Goal: Task Accomplishment & Management: Manage account settings

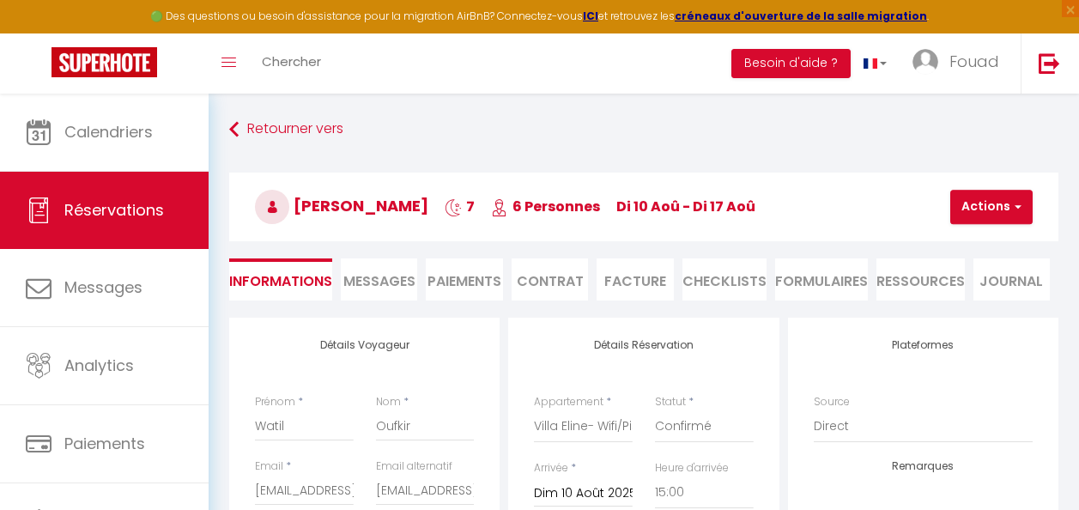
select select
select select "51234"
select select "15:00"
select select "11:00"
select select "14"
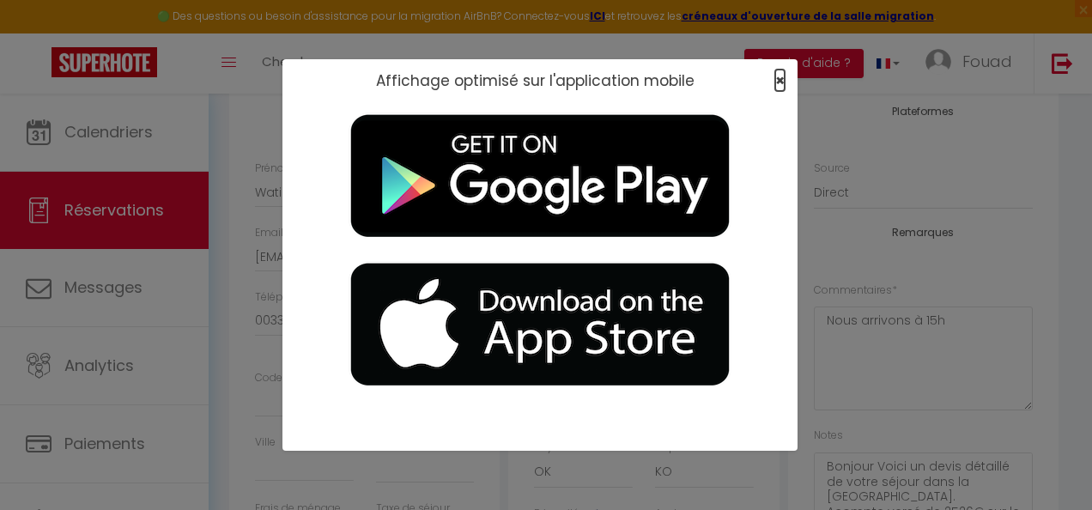
click at [779, 81] on span "×" at bounding box center [779, 80] width 9 height 21
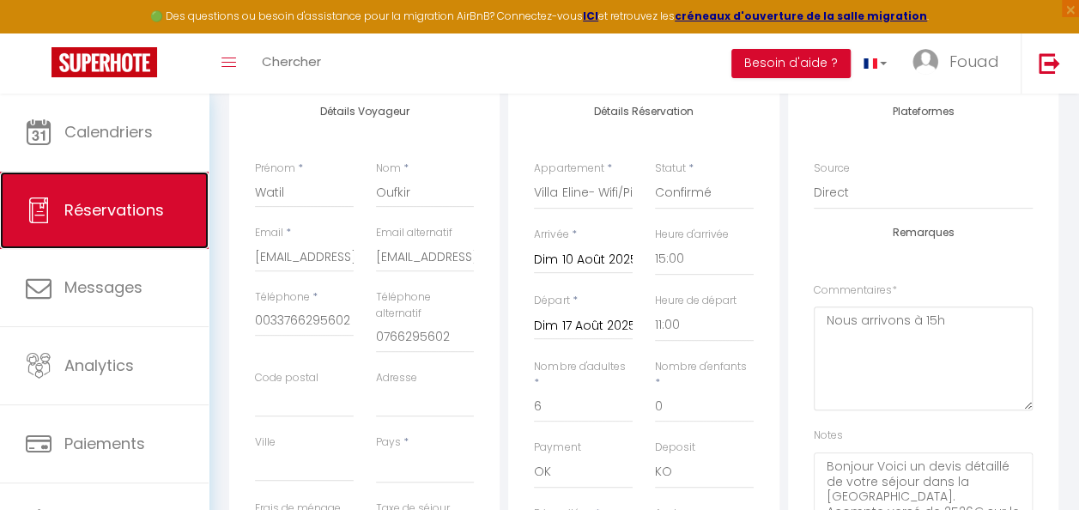
click at [112, 220] on span "Réservations" at bounding box center [114, 209] width 100 height 21
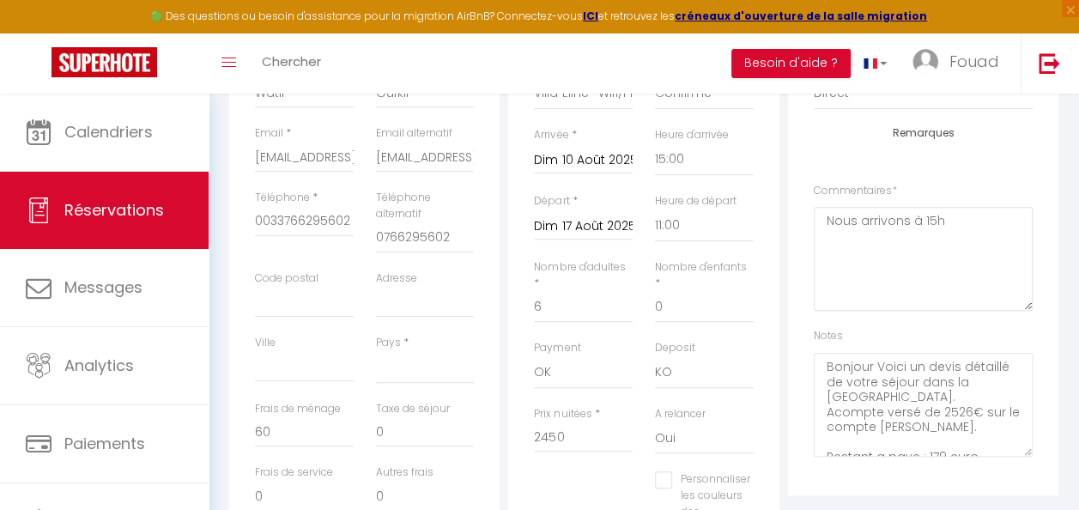
select select "not_cancelled"
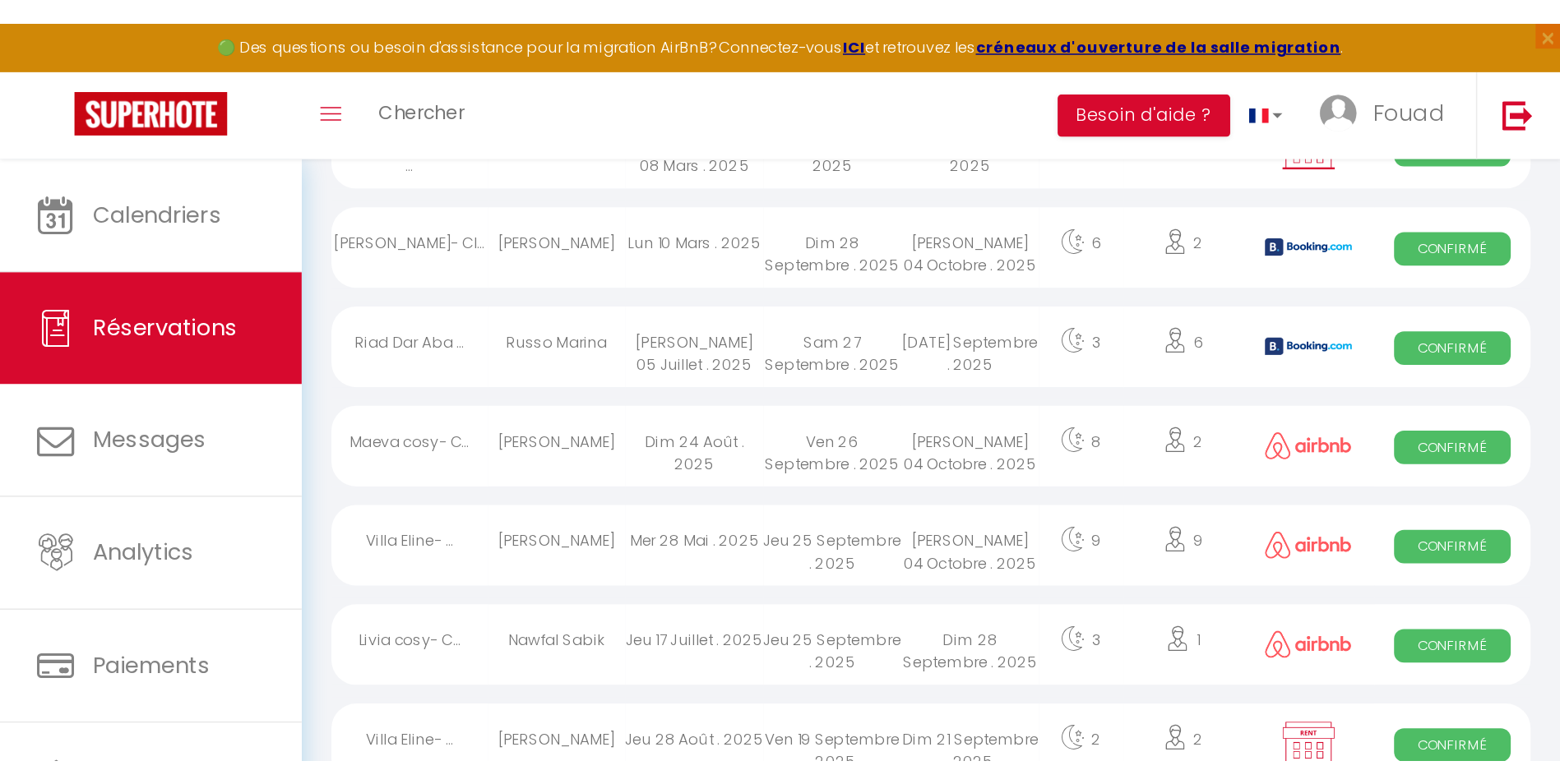
scroll to position [1063, 0]
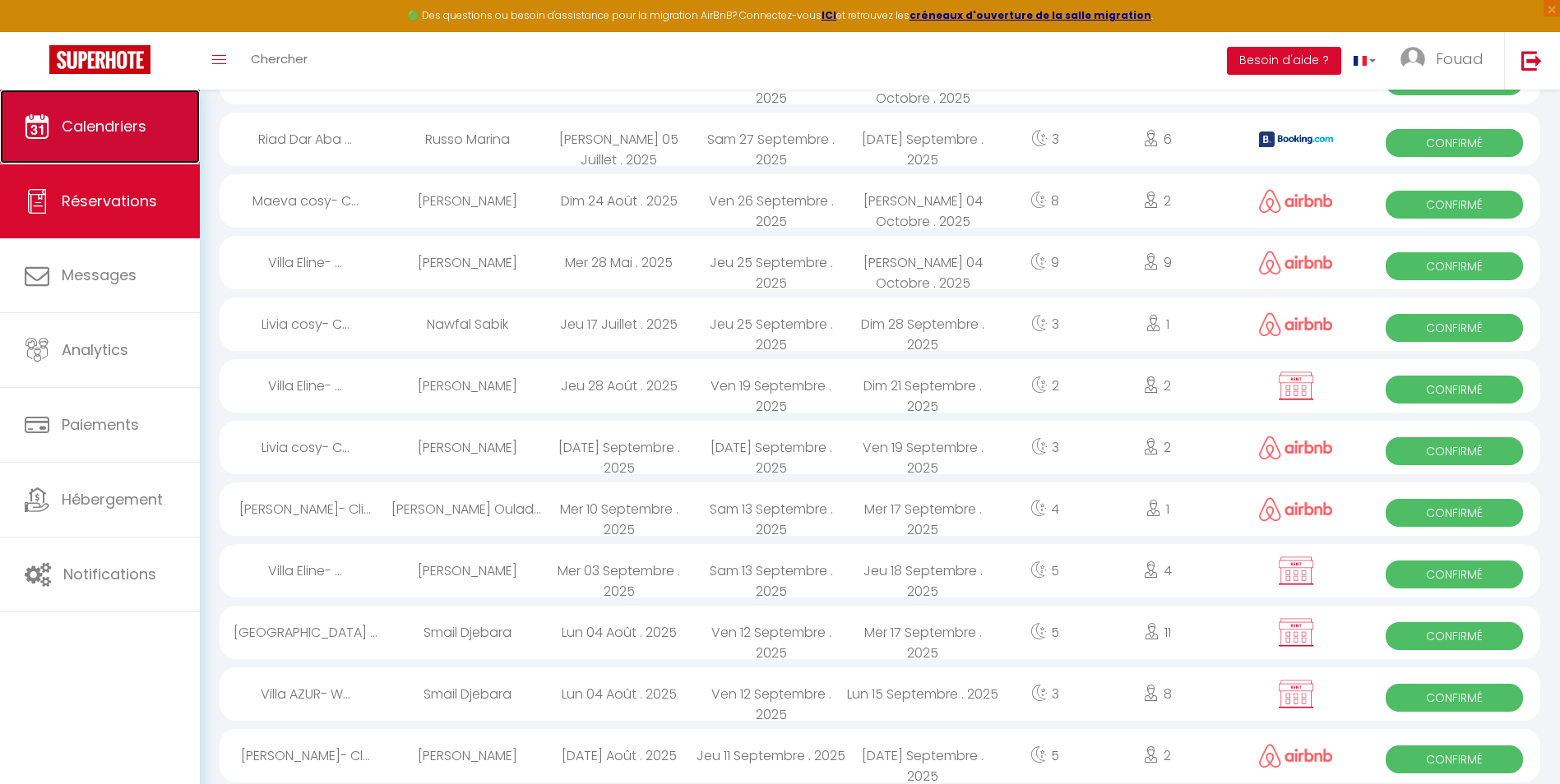
click at [25, 144] on link "Calendriers" at bounding box center [100, 126] width 200 height 74
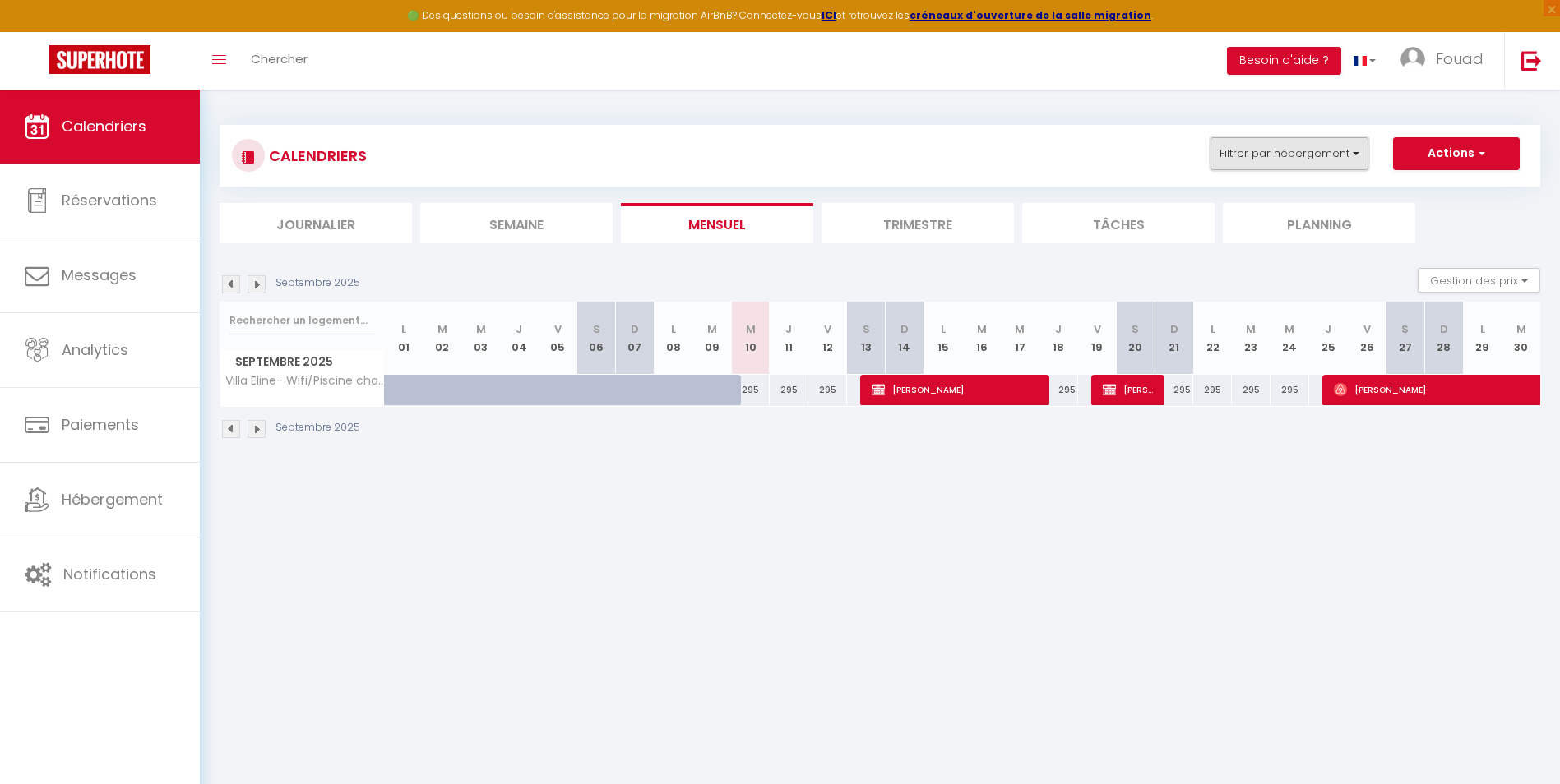
click at [1033, 159] on button "Filtrer par hébergement" at bounding box center [1289, 153] width 158 height 33
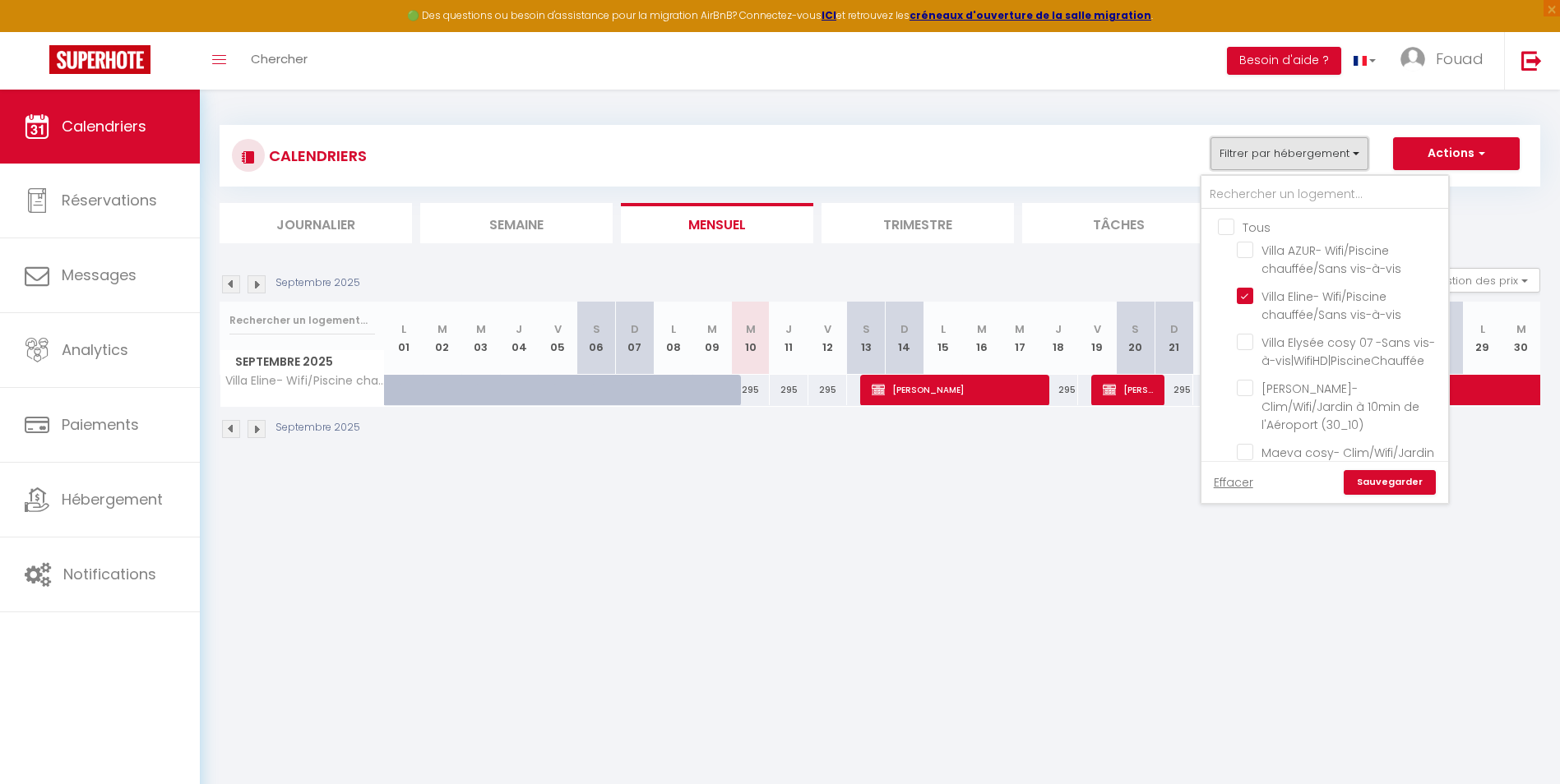
click at [1033, 159] on button "Filtrer par hébergement" at bounding box center [1289, 153] width 158 height 33
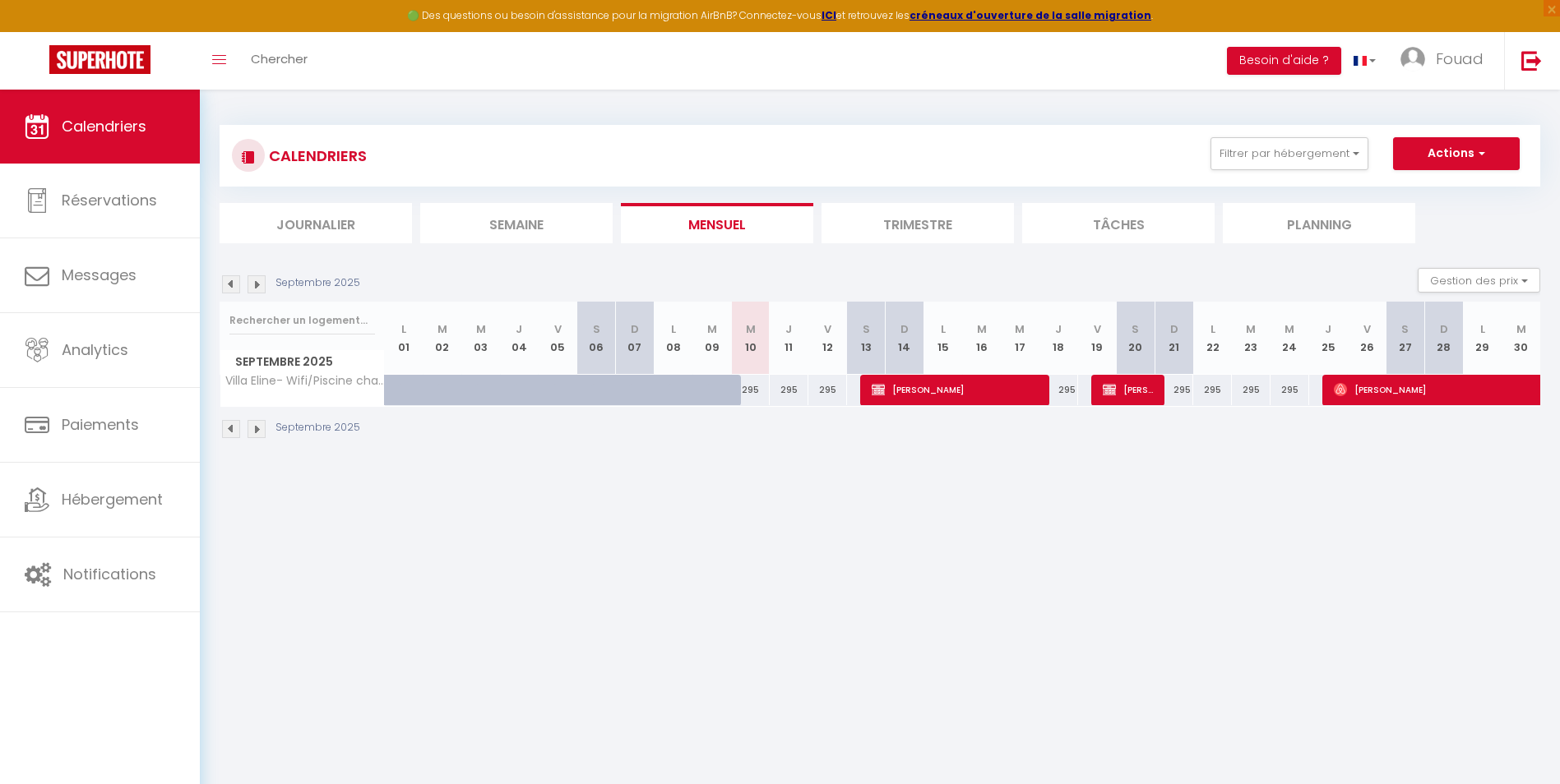
click at [233, 288] on img at bounding box center [231, 284] width 18 height 18
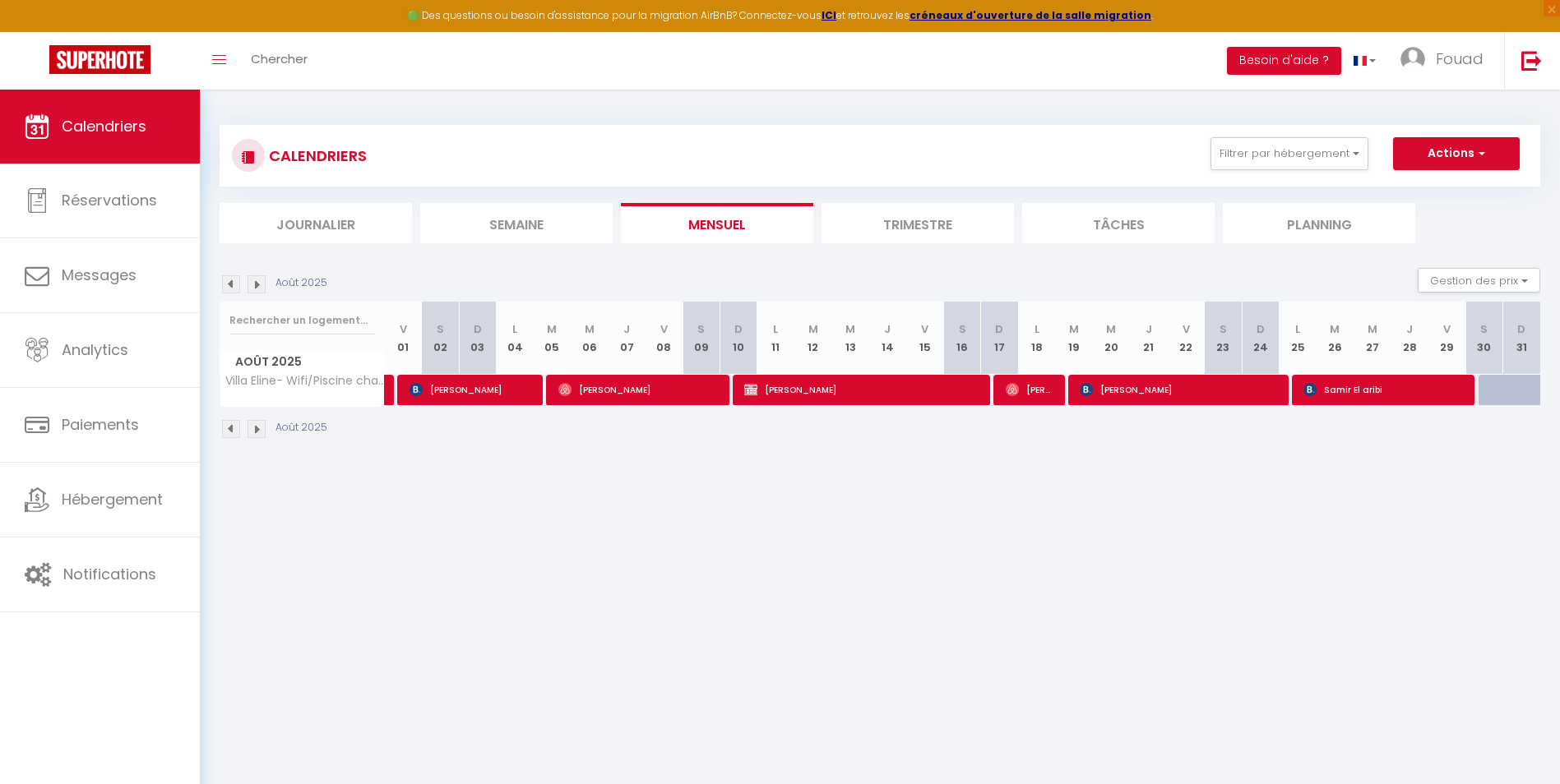
click at [256, 284] on img at bounding box center [256, 284] width 18 height 18
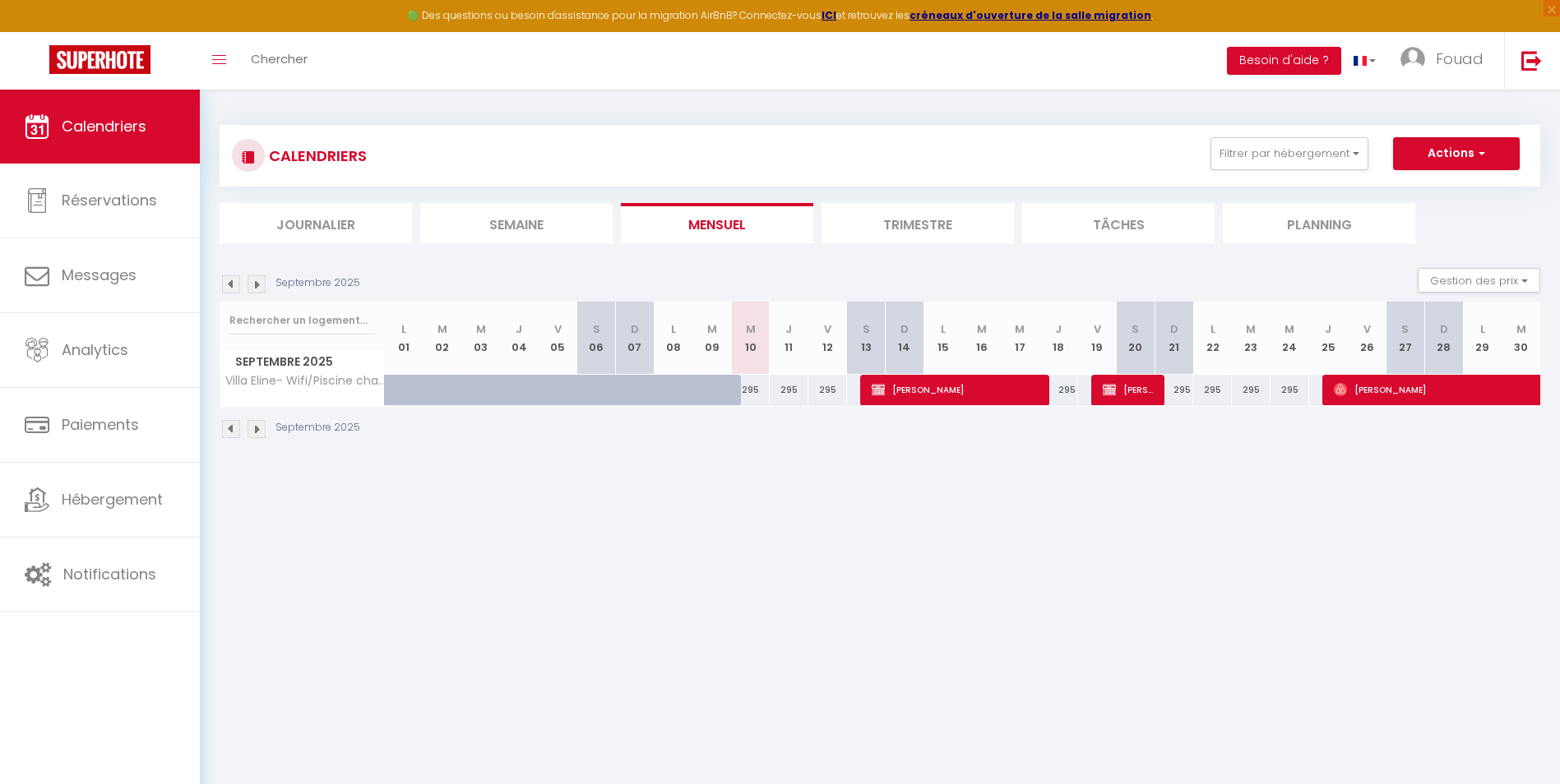
click at [228, 282] on img at bounding box center [231, 284] width 18 height 18
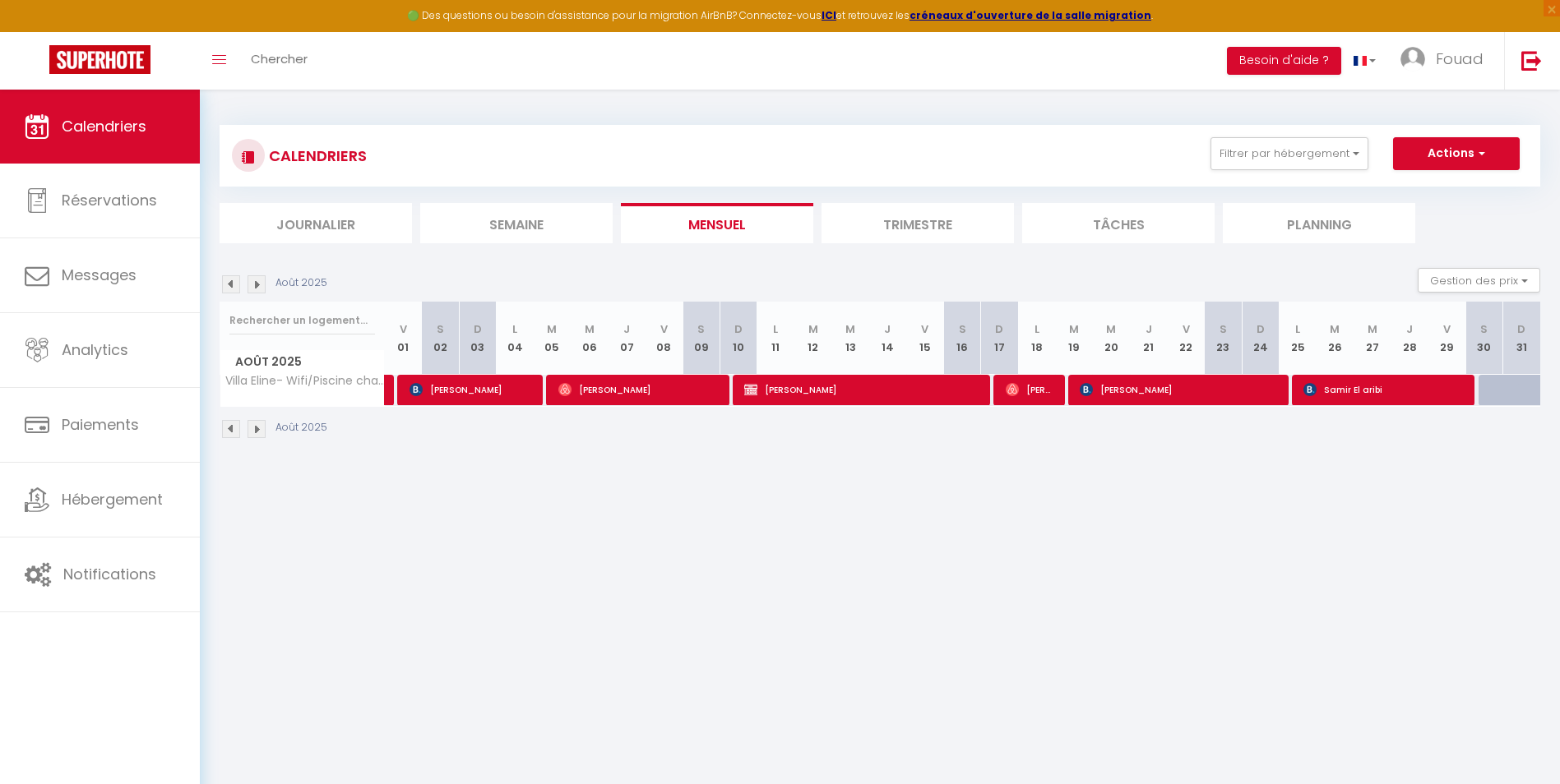
click at [260, 290] on img at bounding box center [256, 284] width 18 height 18
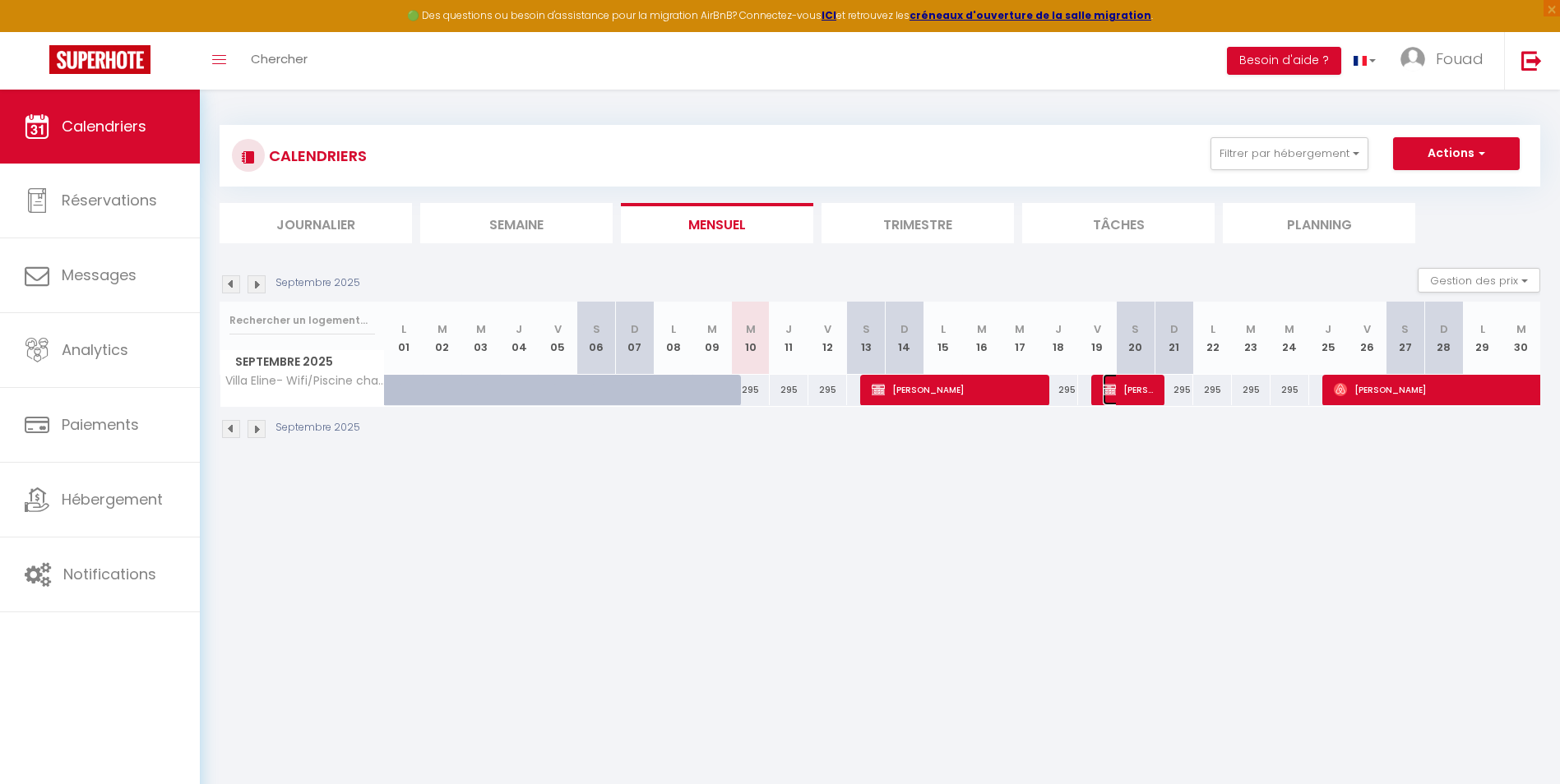
click at [1033, 388] on span "[PERSON_NAME]" at bounding box center [1129, 390] width 52 height 32
select select "OK"
select select "KO"
select select "0"
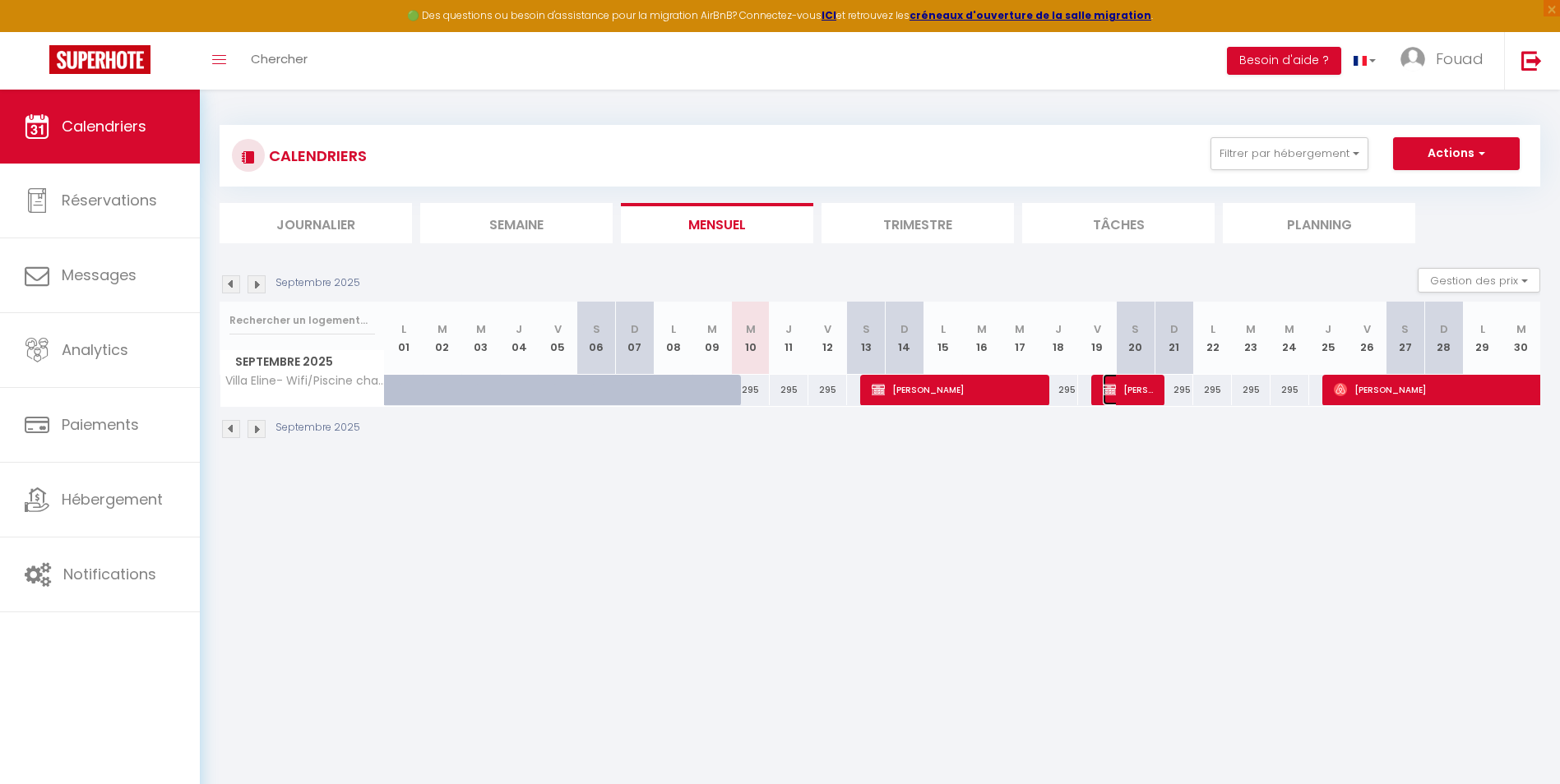
select select "1"
select select
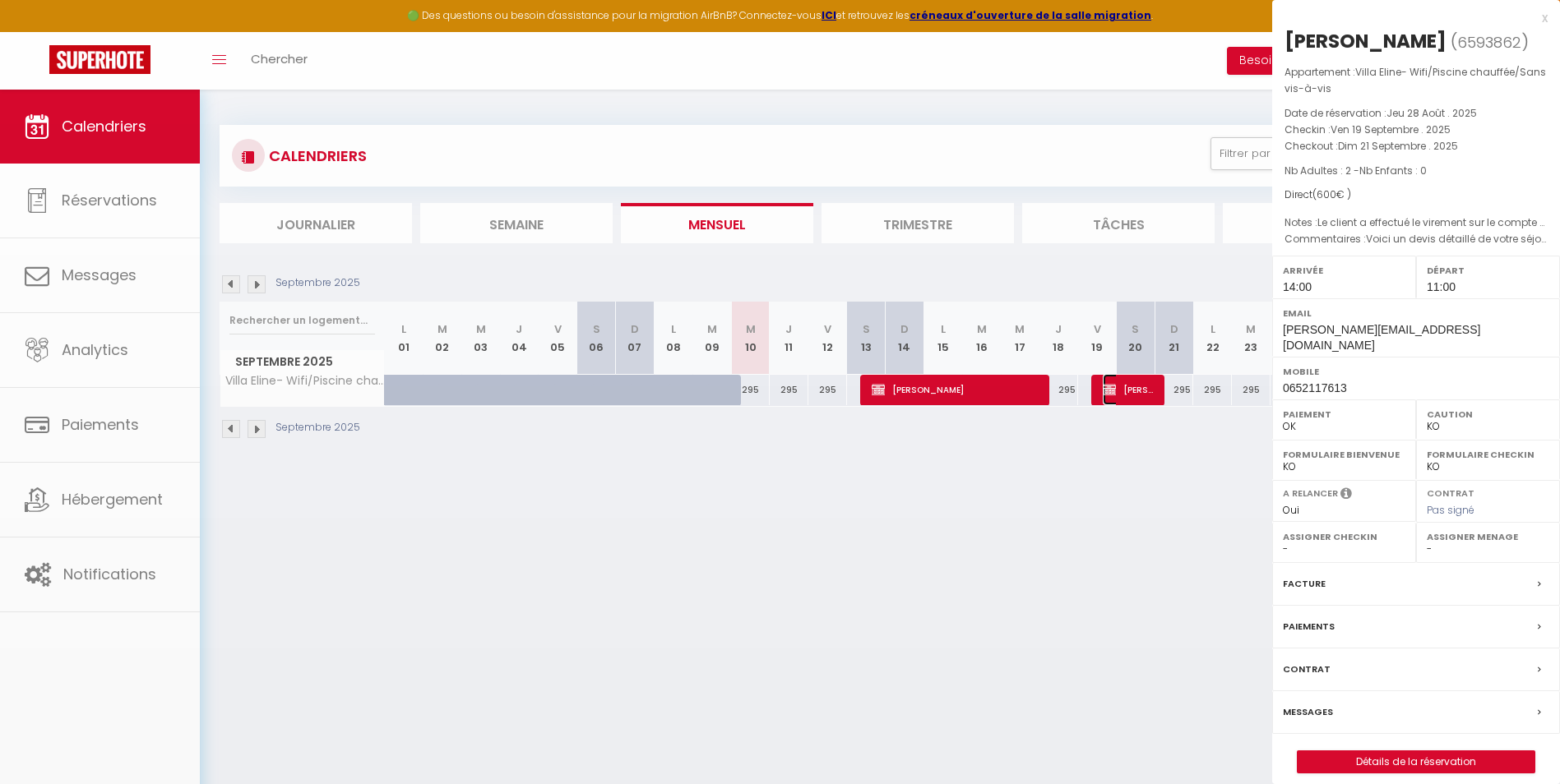
select select "34495"
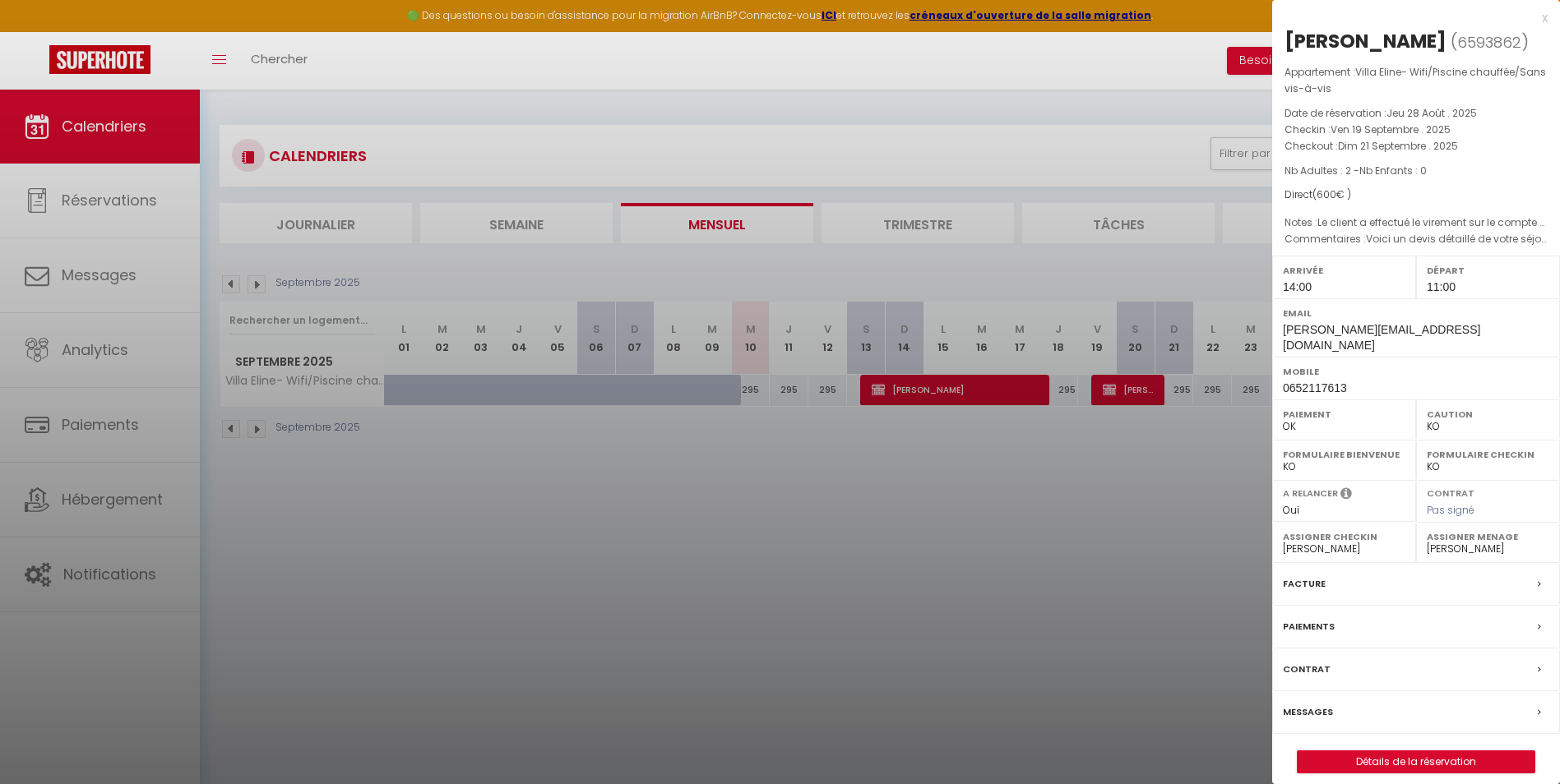
click at [1033, 388] on div at bounding box center [780, 392] width 1560 height 784
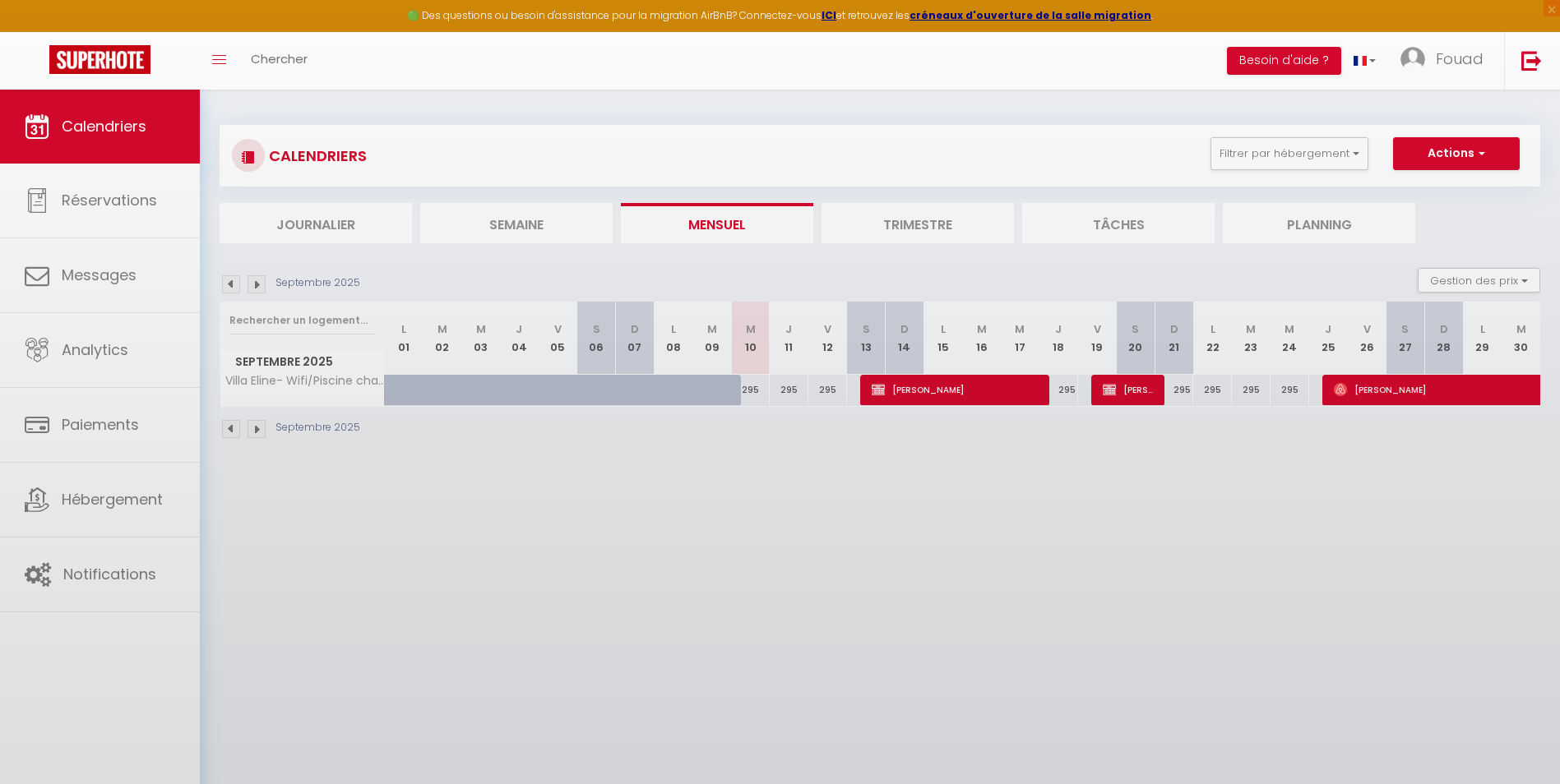
click at [1033, 482] on body "🟢 Des questions ou besoin d'assistance pour la migration AirBnB? Connectez-vous…" at bounding box center [780, 482] width 1560 height 784
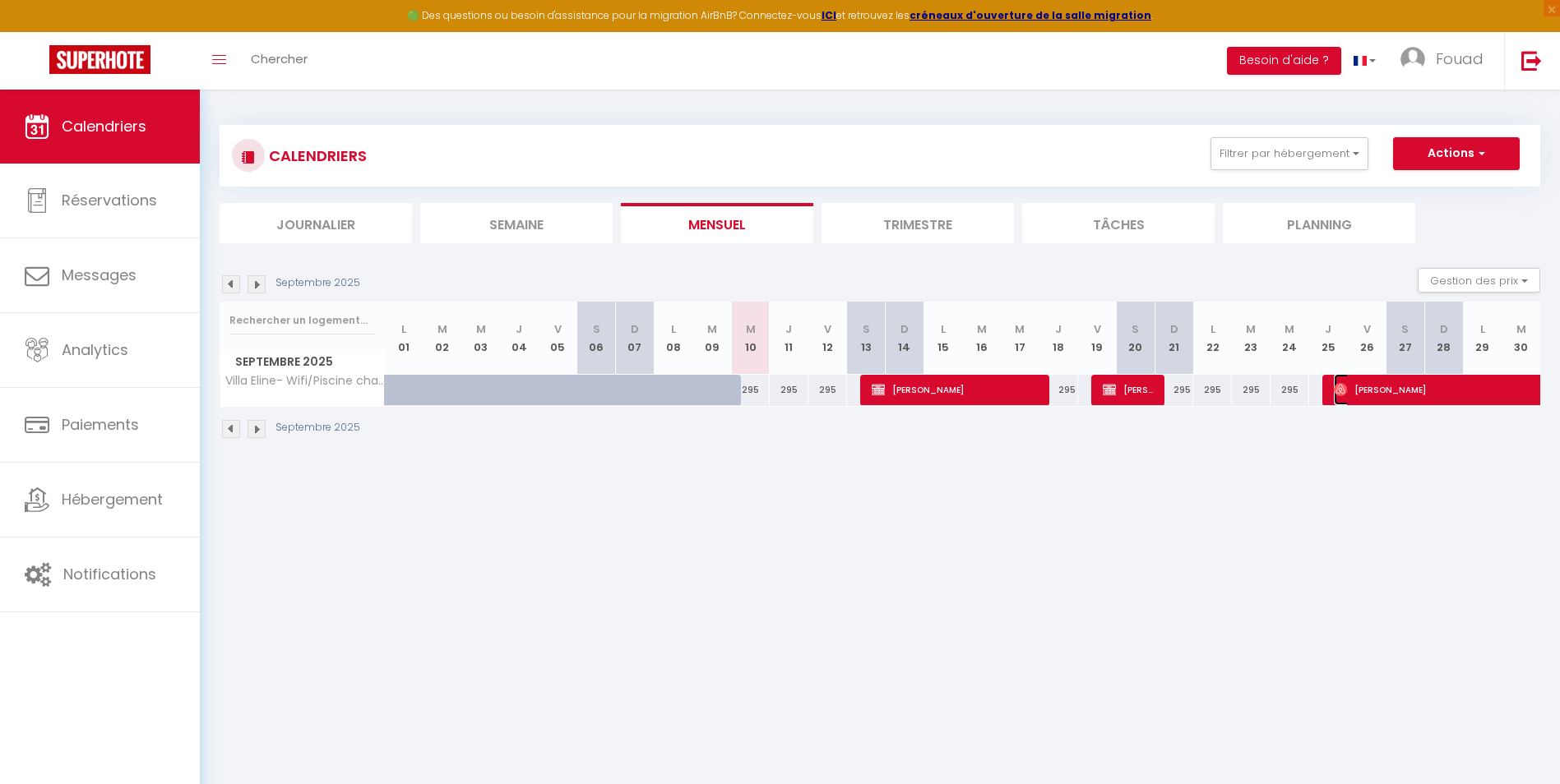
click at [1033, 398] on span "[PERSON_NAME]" at bounding box center [1504, 390] width 341 height 32
select select "OK"
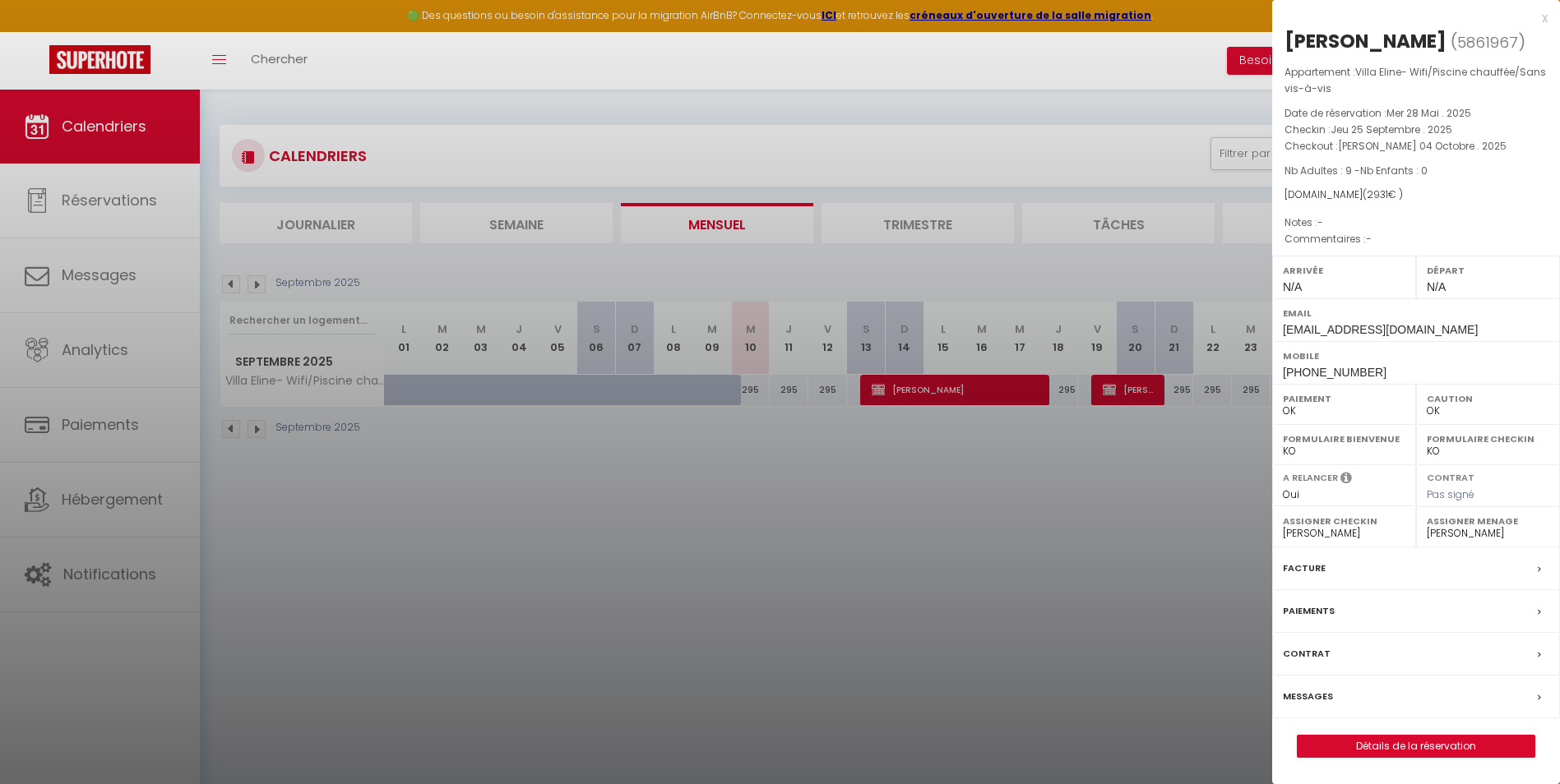
click at [1033, 480] on div at bounding box center [780, 392] width 1560 height 784
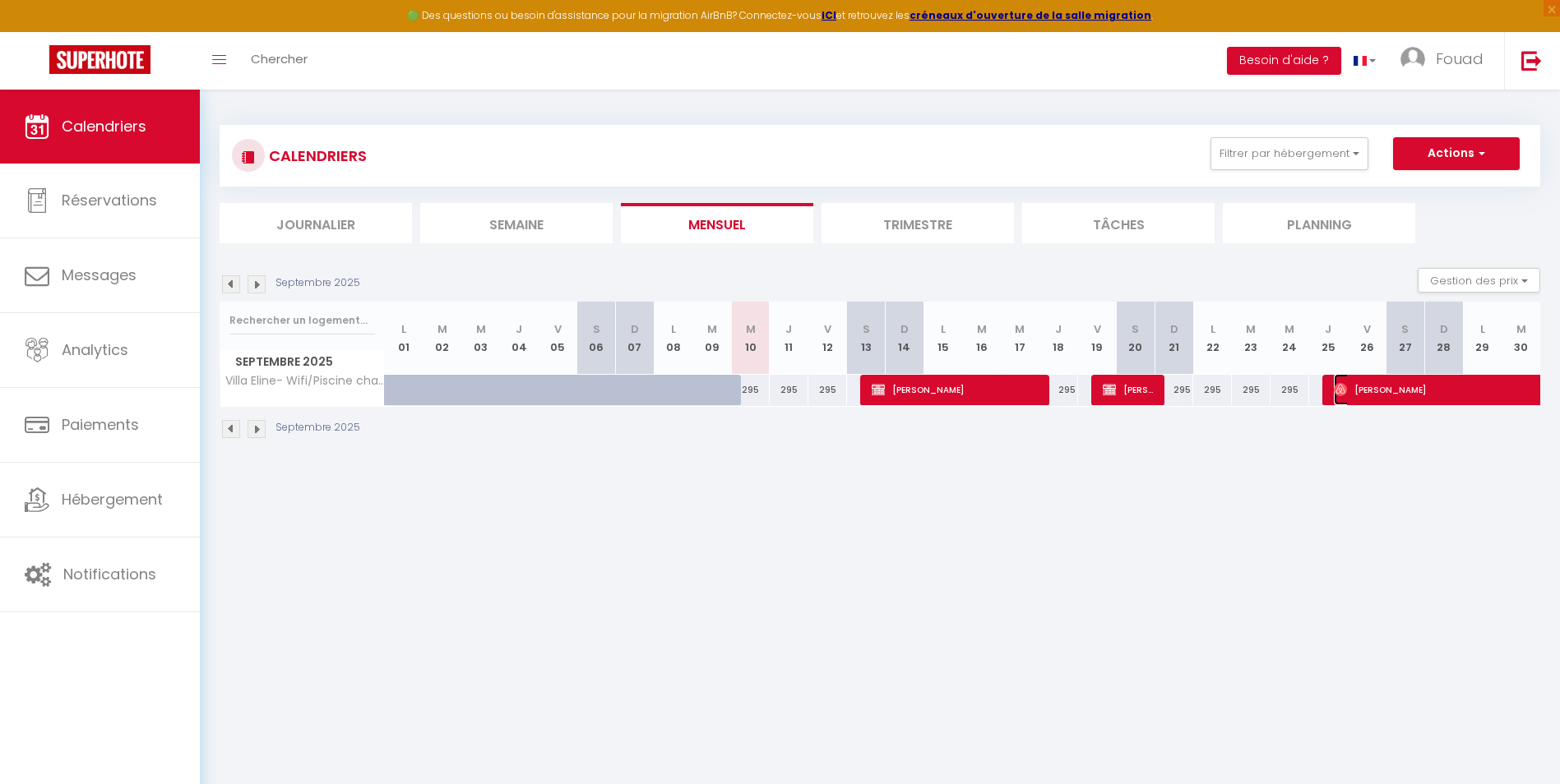
click at [1033, 394] on span "[PERSON_NAME]" at bounding box center [1504, 390] width 341 height 32
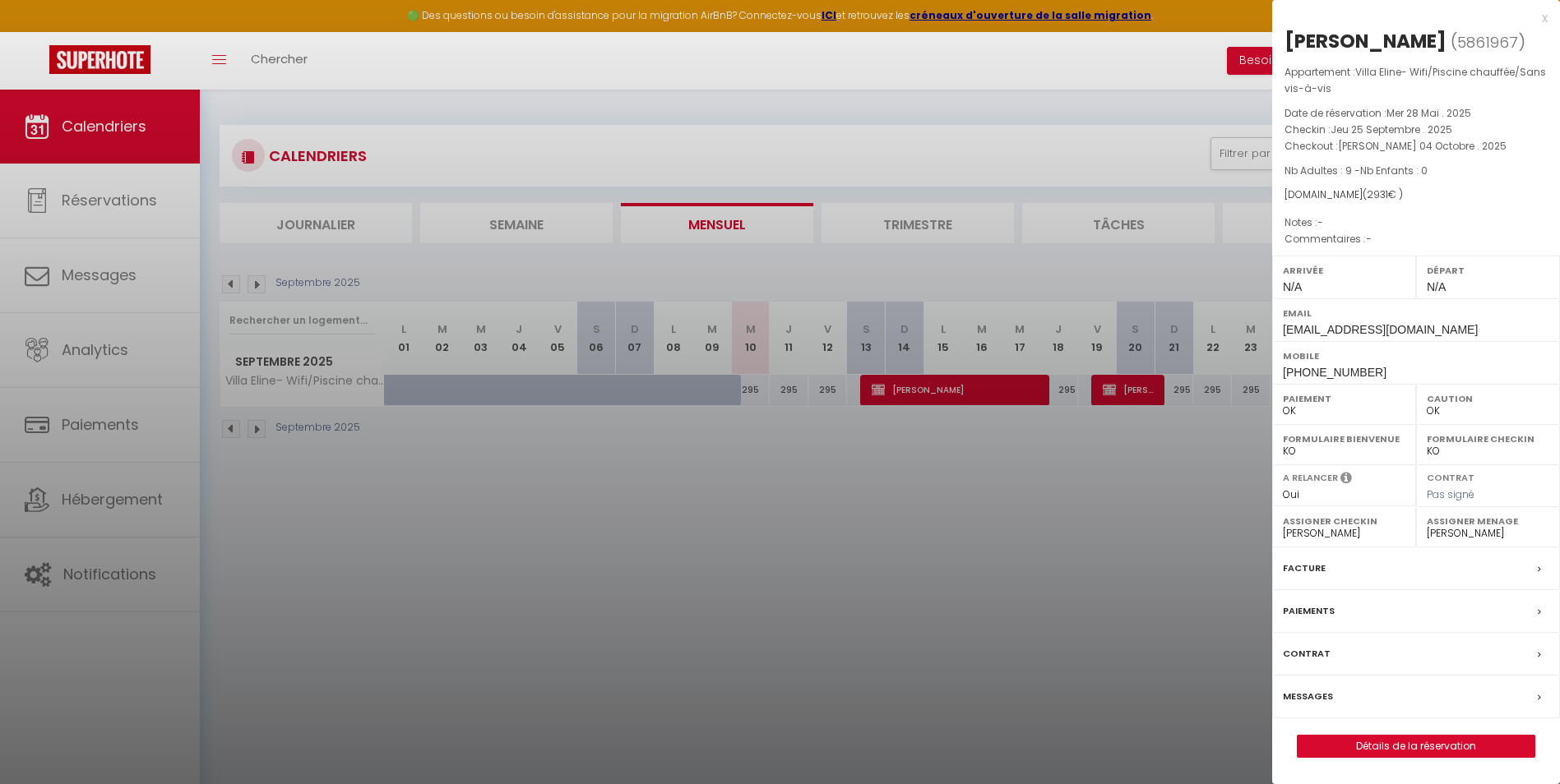
click at [994, 471] on div at bounding box center [780, 392] width 1560 height 784
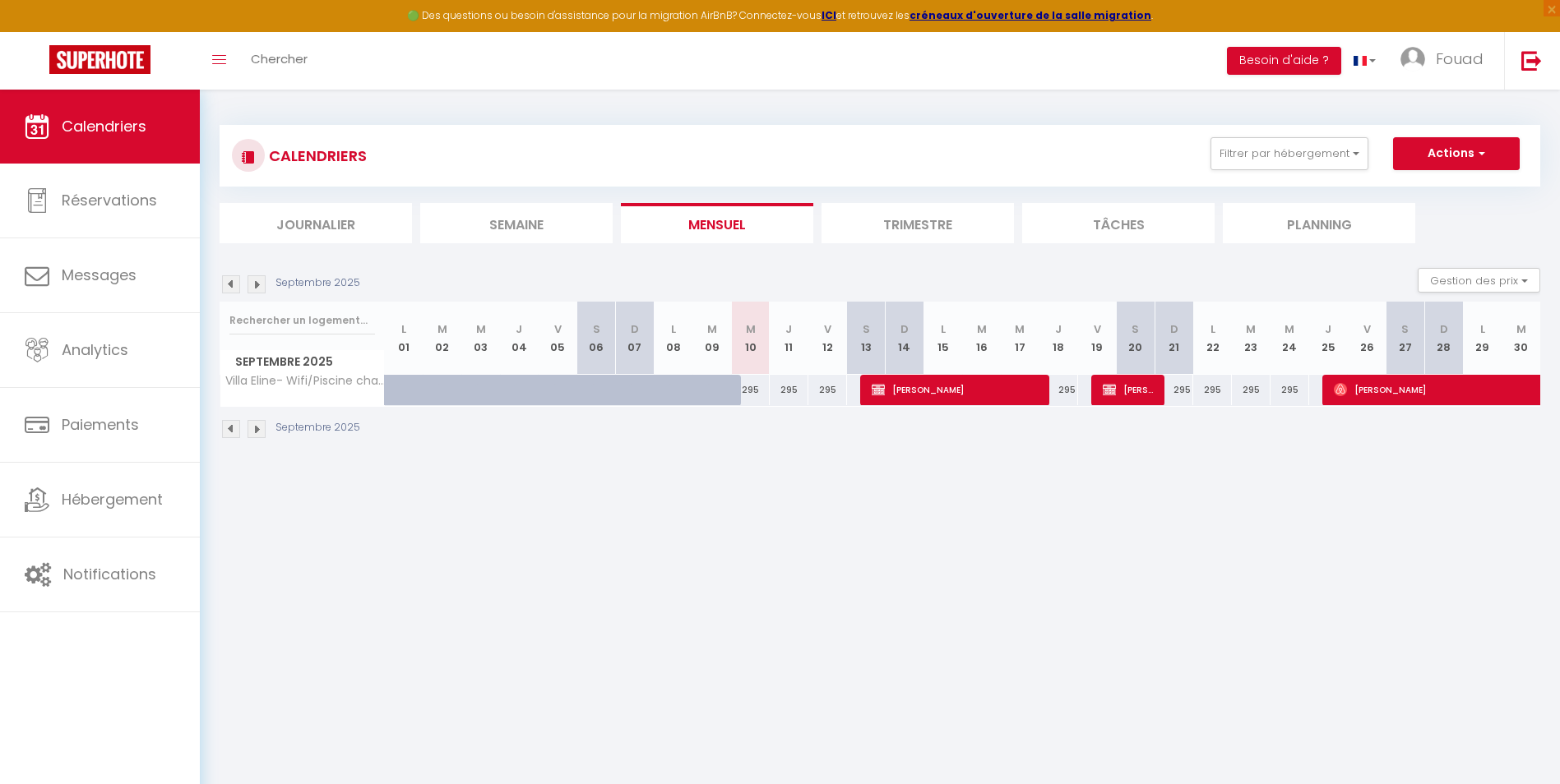
click at [233, 287] on img at bounding box center [231, 284] width 18 height 18
